Goal: Transaction & Acquisition: Purchase product/service

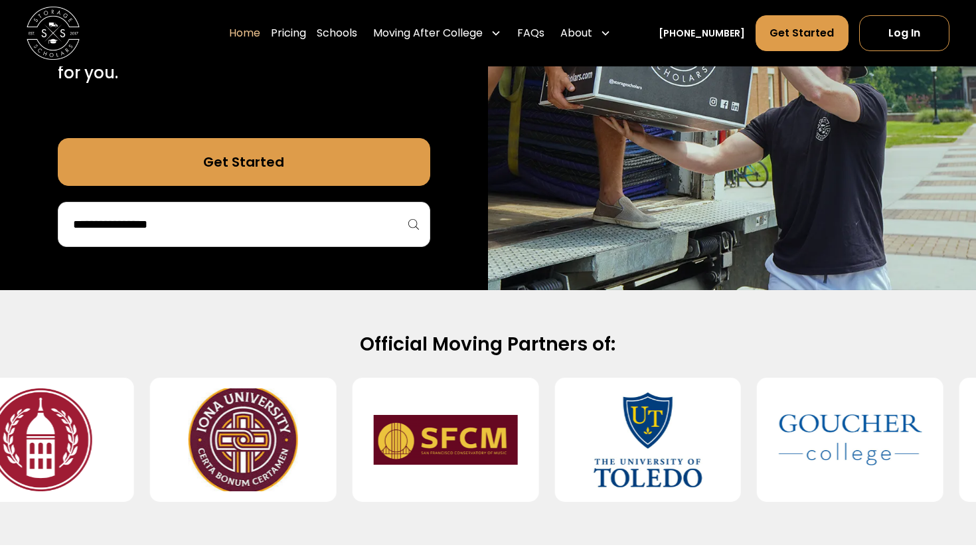
scroll to position [333, 0]
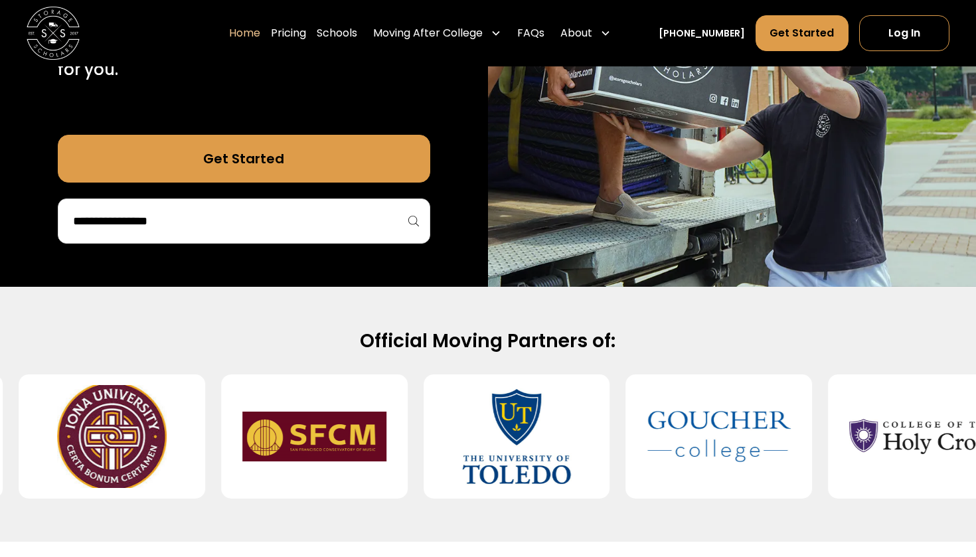
click at [293, 263] on div "75,000 moves since 2017 Stress free student storage and moving. Sign up in 5 mi…" at bounding box center [244, 31] width 488 height 510
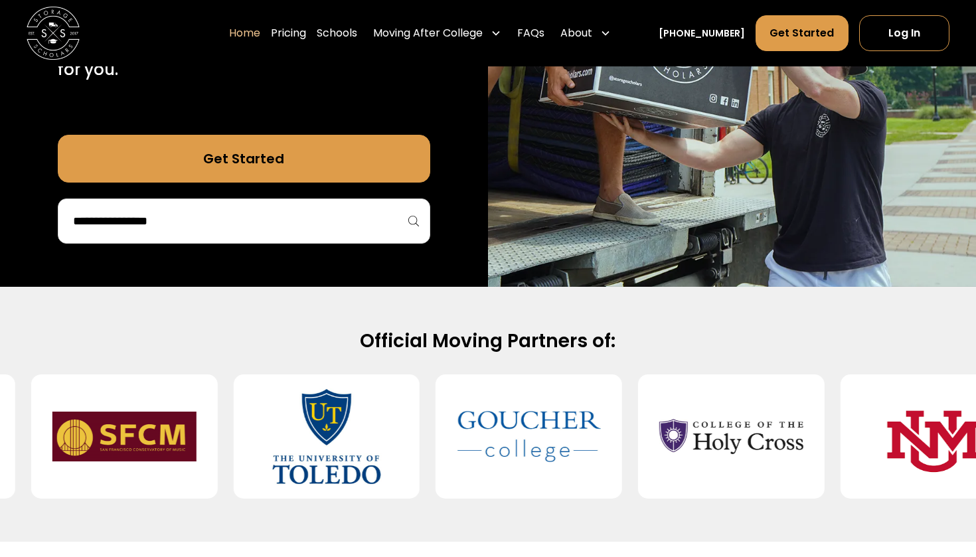
click at [275, 220] on input "search" at bounding box center [244, 221] width 344 height 23
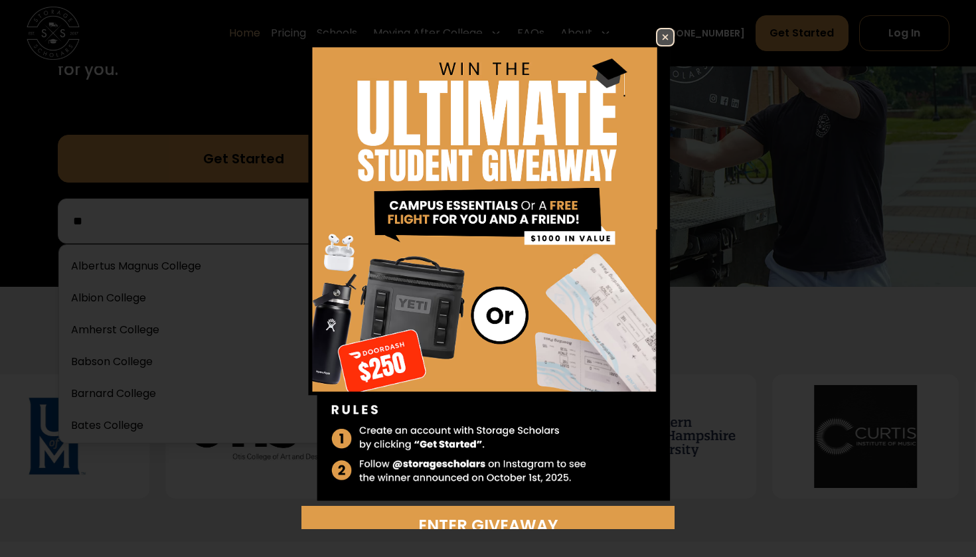
click at [669, 33] on img at bounding box center [665, 37] width 16 height 16
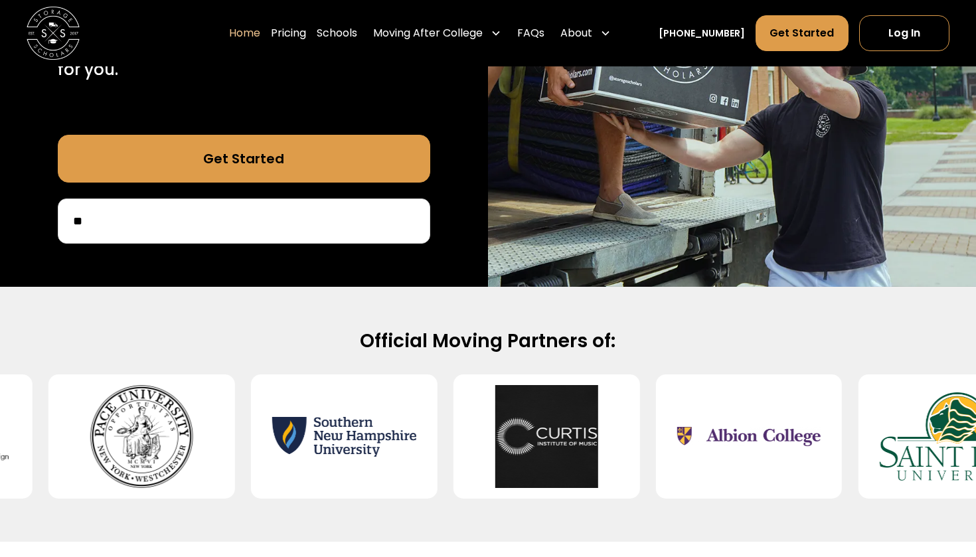
click at [254, 243] on div "75,000 moves since 2017 Stress free student storage and moving. Sign up in 5 mi…" at bounding box center [244, 31] width 488 height 510
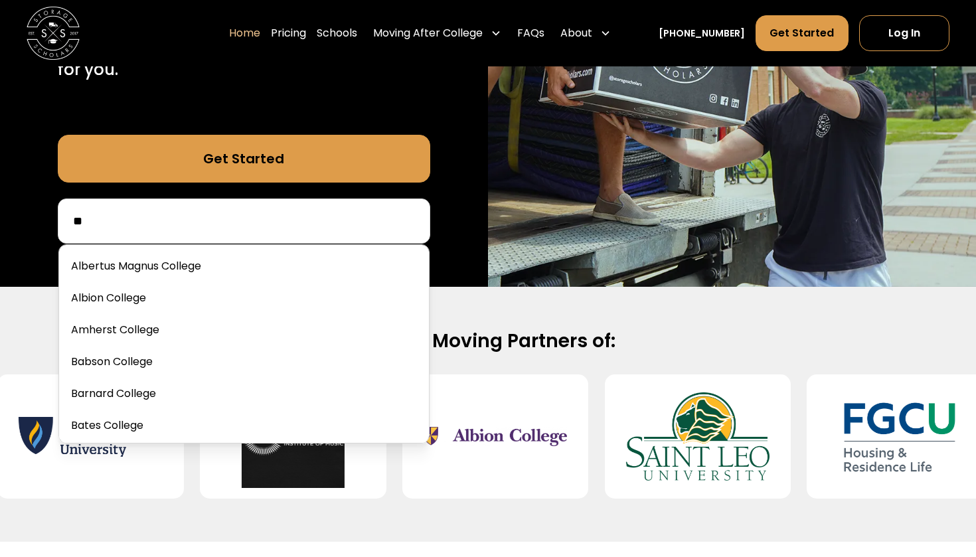
click at [269, 227] on input "**" at bounding box center [244, 221] width 344 height 23
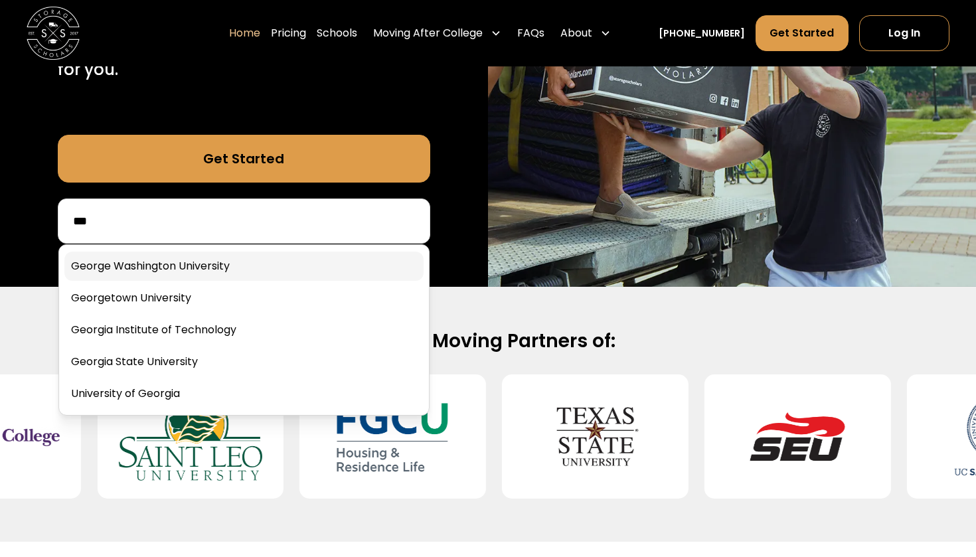
type input "***"
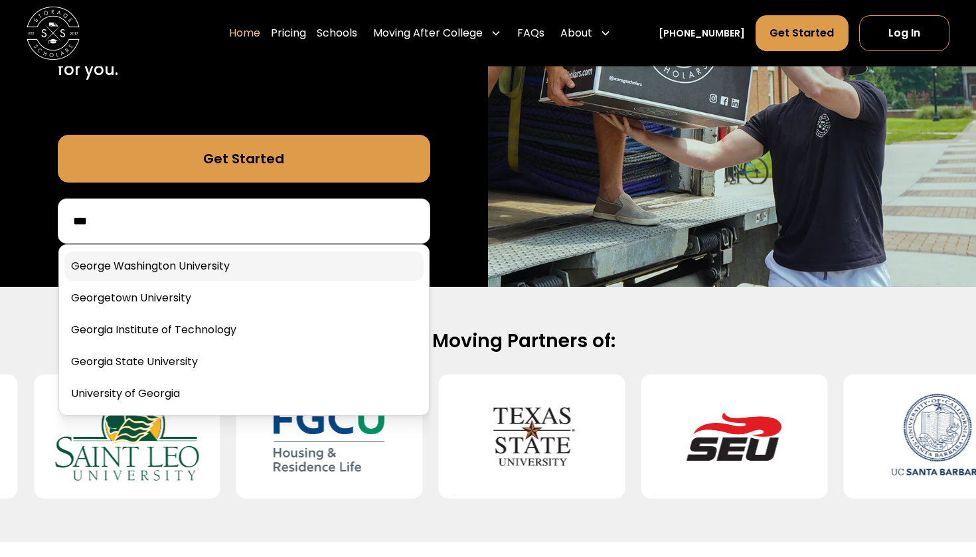
click at [210, 257] on link at bounding box center [243, 266] width 359 height 29
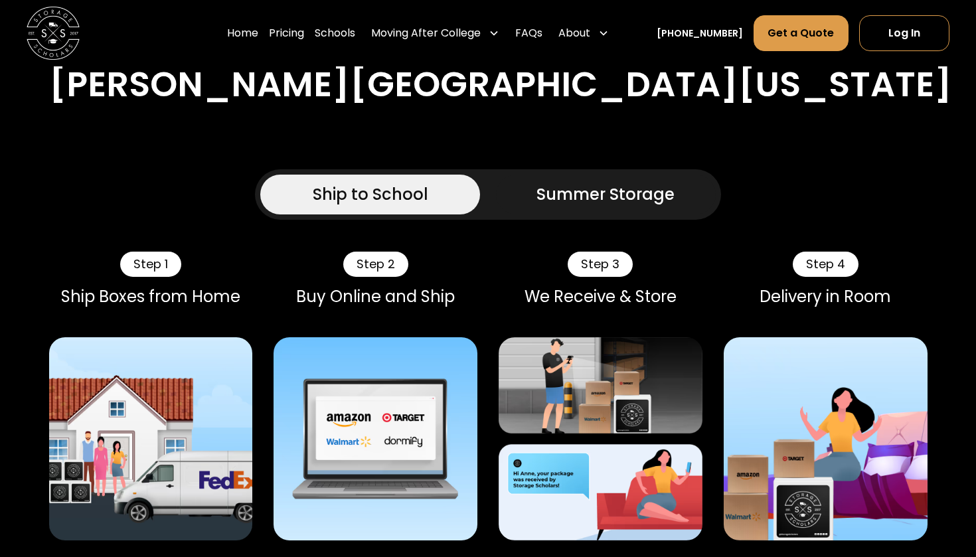
scroll to position [730, 0]
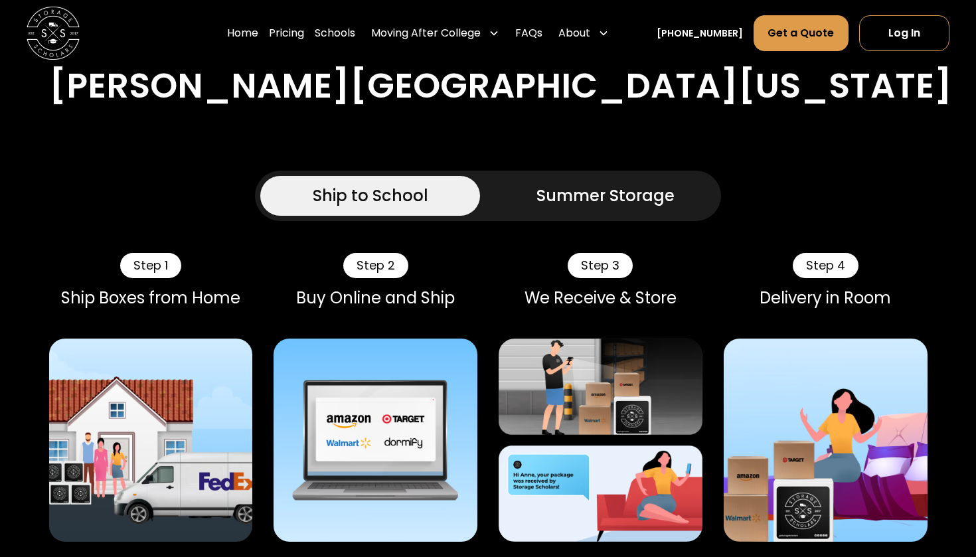
click at [576, 184] on div "Summer Storage" at bounding box center [605, 196] width 138 height 24
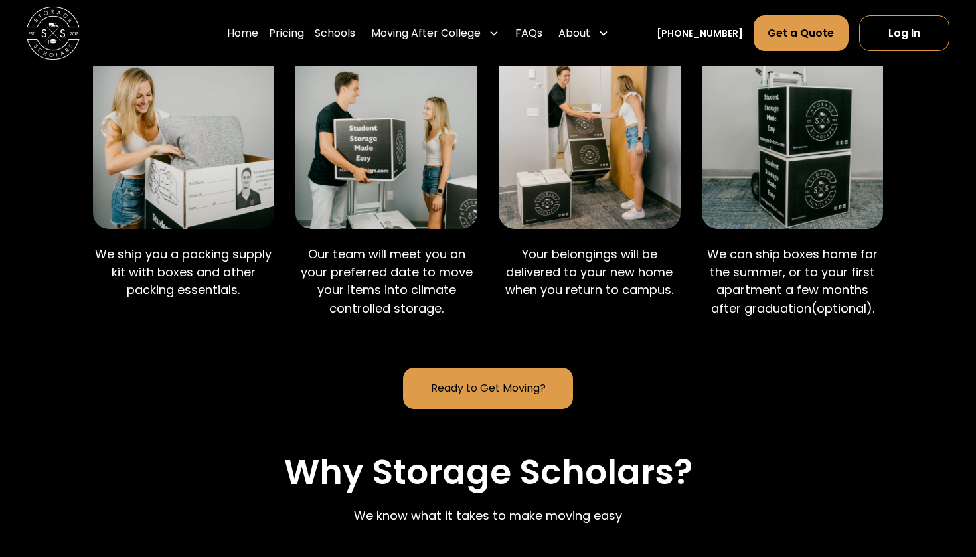
scroll to position [1019, 0]
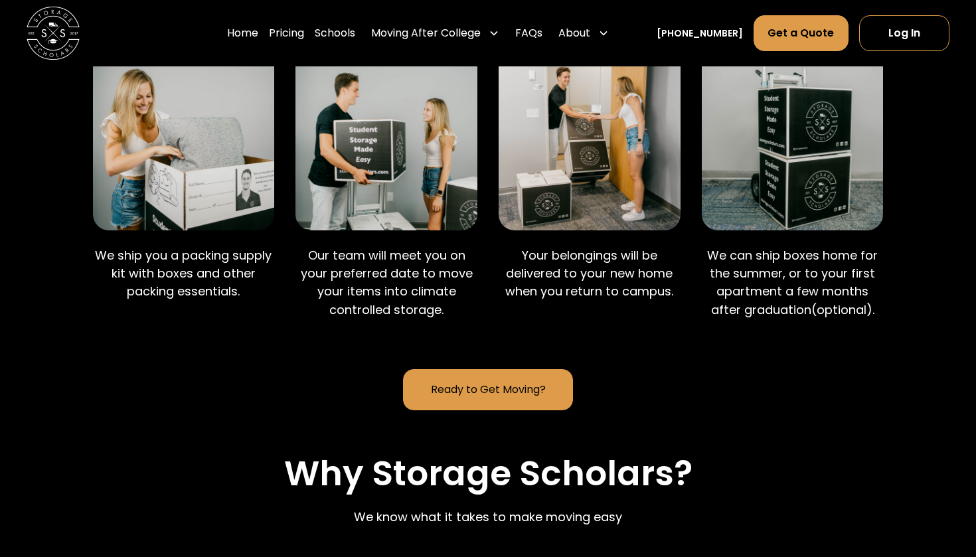
click at [481, 390] on link "Ready to Get Moving?" at bounding box center [487, 389] width 169 height 41
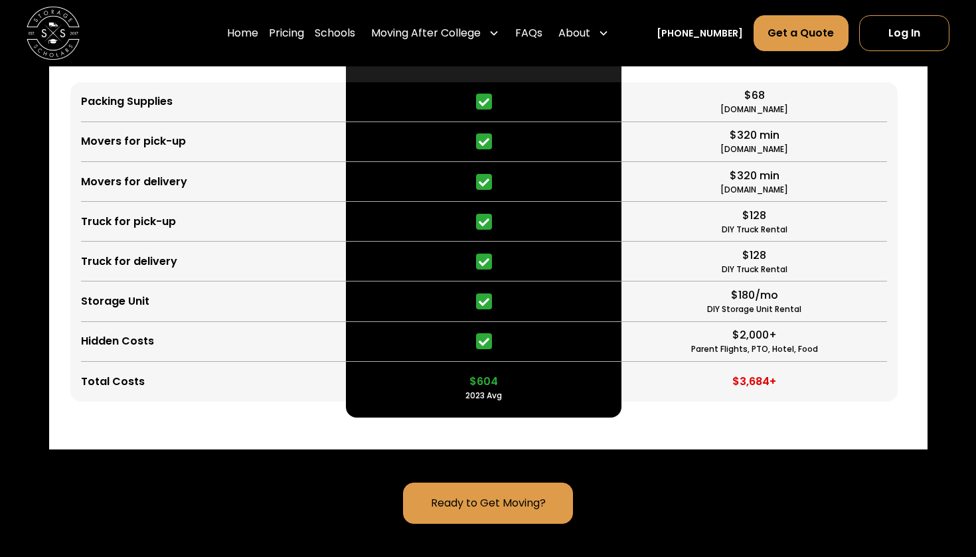
scroll to position [3276, 0]
